Goal: Task Accomplishment & Management: Manage account settings

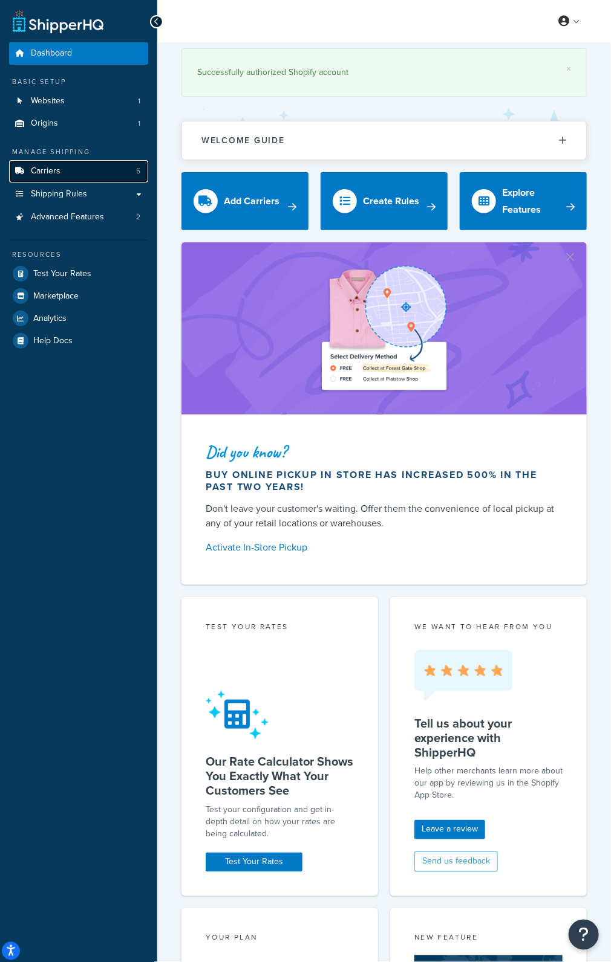
click at [79, 177] on link "Carriers 5" at bounding box center [78, 171] width 139 height 22
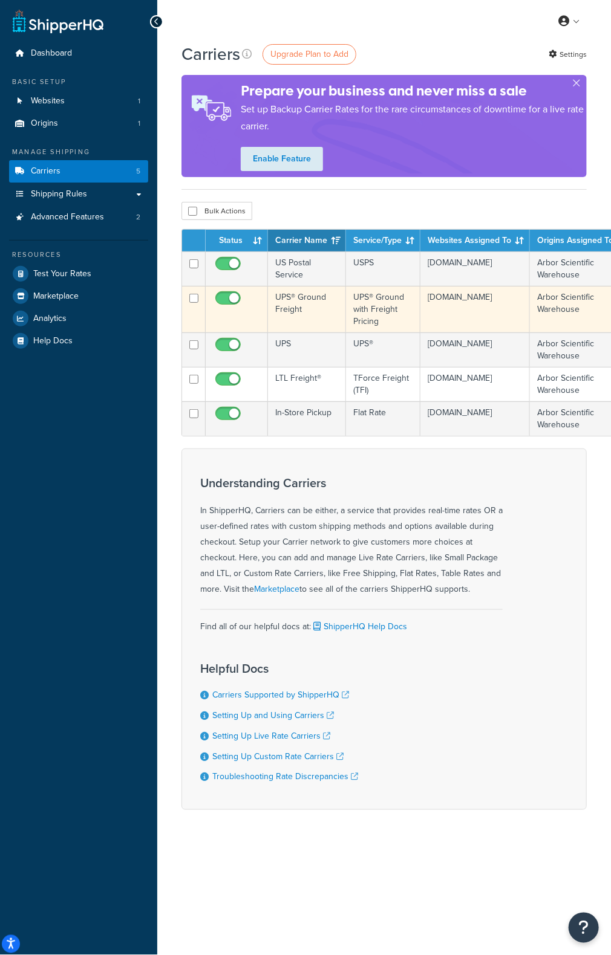
click at [291, 296] on td "UPS® Ground Freight" at bounding box center [307, 309] width 78 height 47
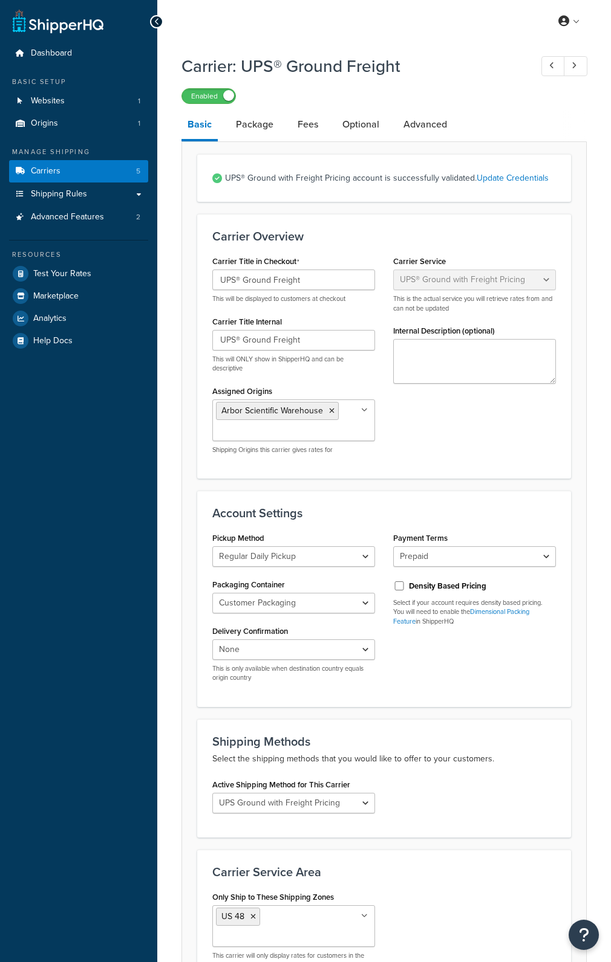
select select "upsGroundFreight"
click at [250, 128] on link "Package" at bounding box center [255, 124] width 50 height 29
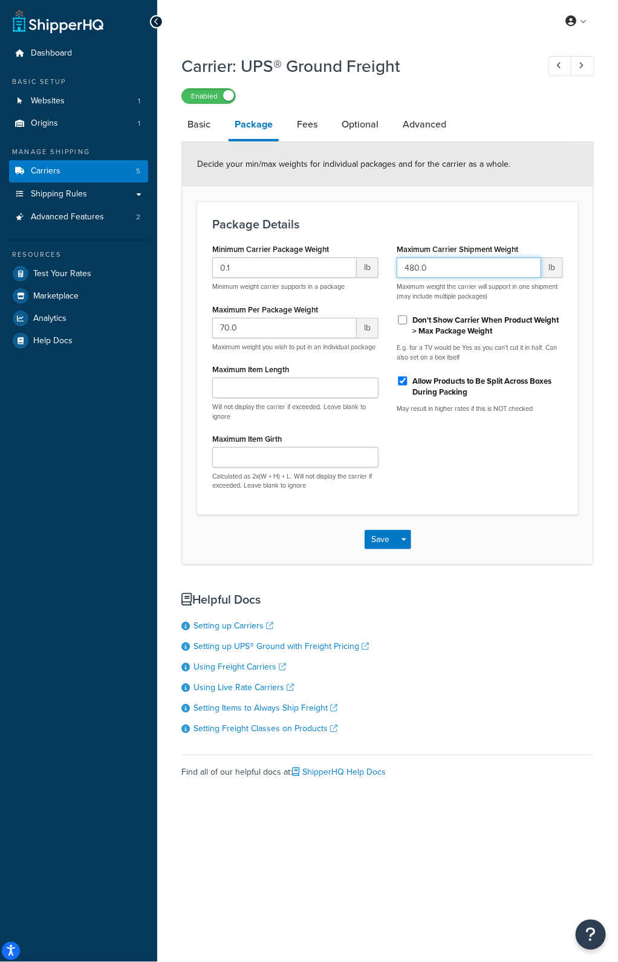
drag, startPoint x: 441, startPoint y: 268, endPoint x: 204, endPoint y: 256, distance: 236.7
click at [210, 259] on div "Minimum Carrier Package Weight 0.1 lb Minimum weight carrier supports in a pack…" at bounding box center [387, 370] width 369 height 259
type input "9999"
click at [375, 542] on button "Save" at bounding box center [381, 539] width 33 height 19
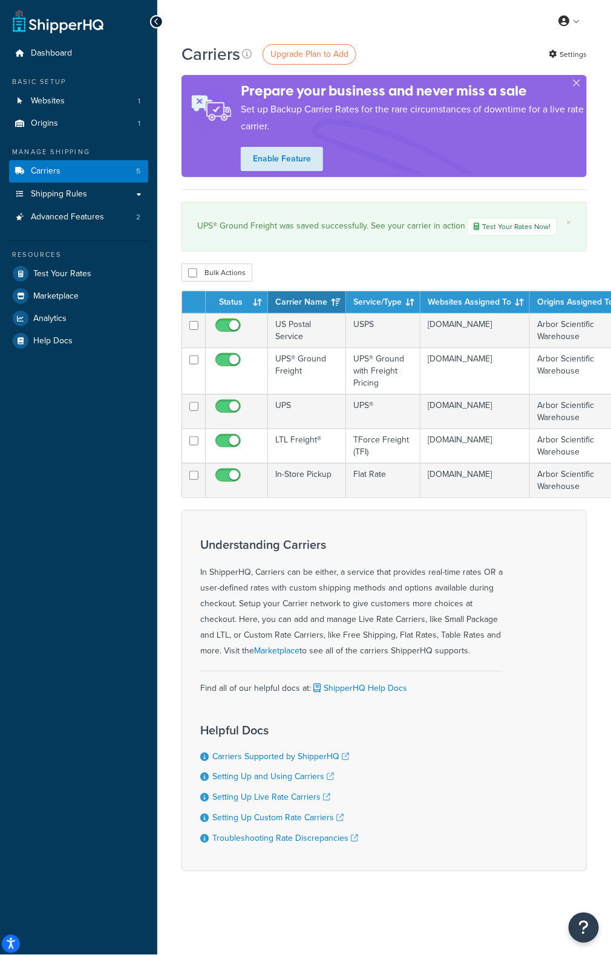
click at [472, 38] on div "My Profile Billing Global Settings Contact Us Logout" at bounding box center [383, 21] width 453 height 42
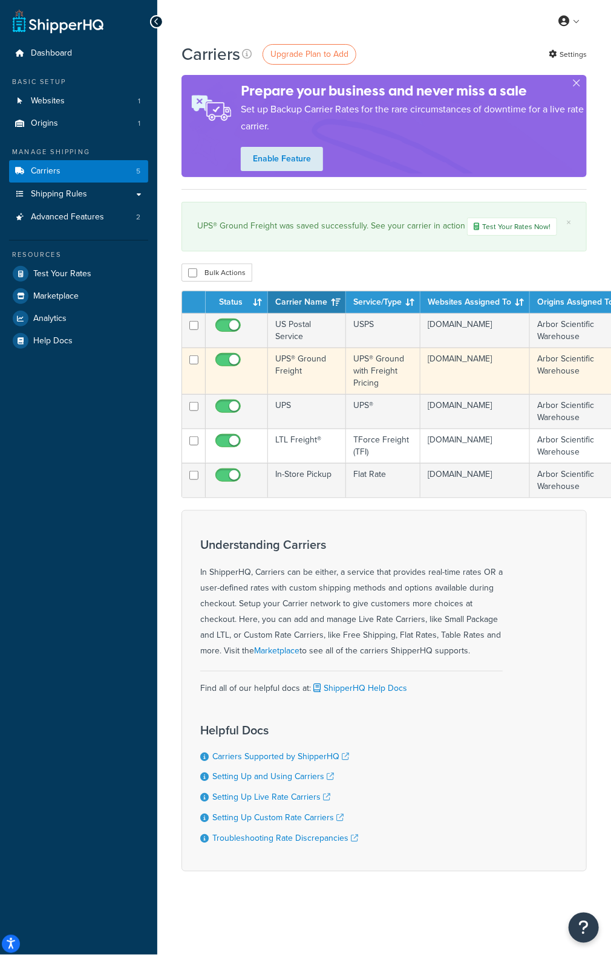
click at [293, 362] on td "UPS® Ground Freight" at bounding box center [307, 371] width 78 height 47
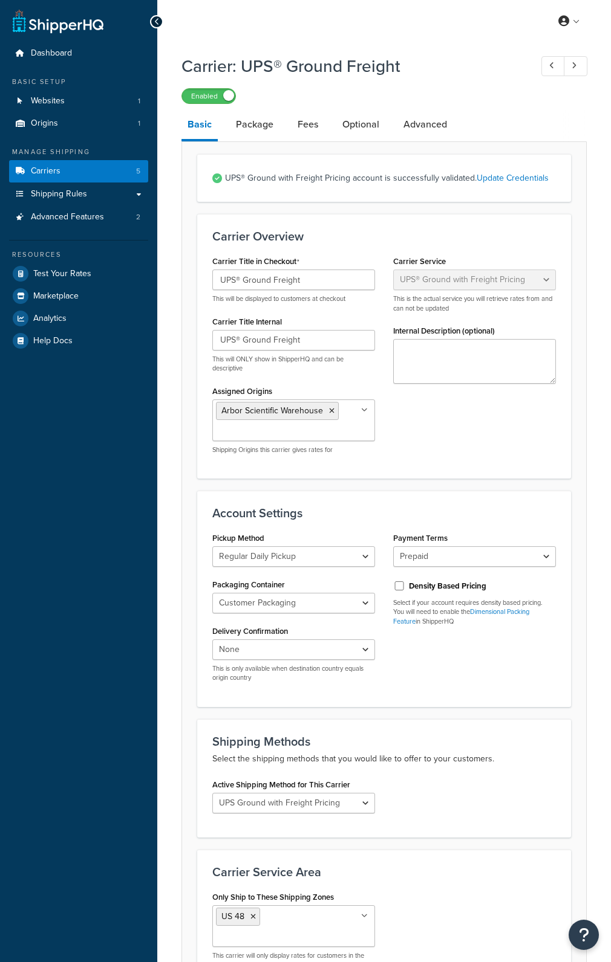
select select "upsGroundFreight"
click at [249, 122] on link "Package" at bounding box center [255, 124] width 50 height 29
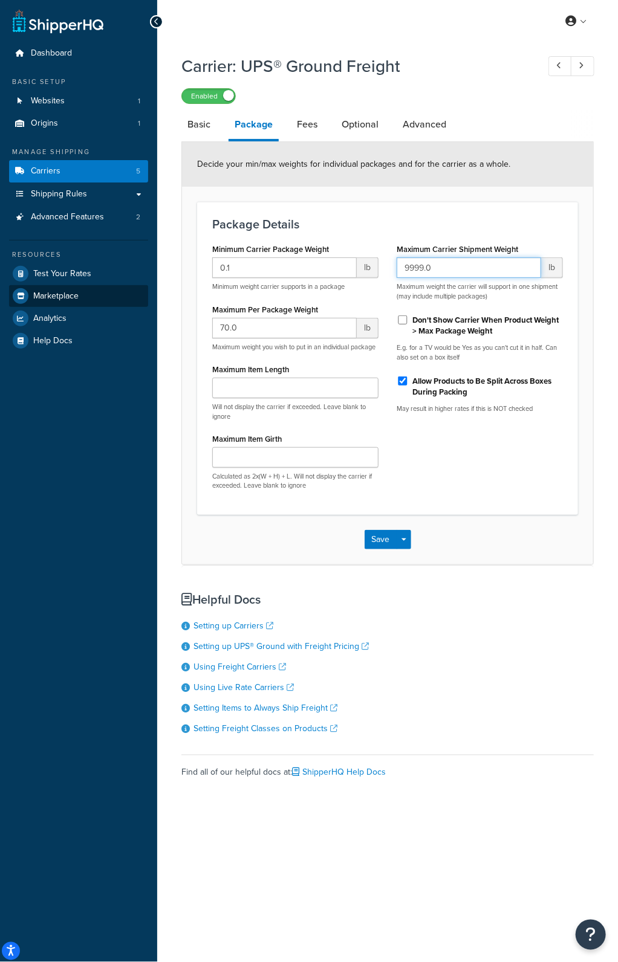
drag, startPoint x: 440, startPoint y: 269, endPoint x: 29, endPoint y: 286, distance: 411.5
click at [102, 286] on div "Dashboard Basic Setup Websites 1 Origins 1 Manage Shipping Carriers 5 Shipping …" at bounding box center [309, 481] width 618 height 962
type input "460"
click at [387, 550] on button "Save" at bounding box center [381, 539] width 33 height 19
